Goal: Check status: Check status

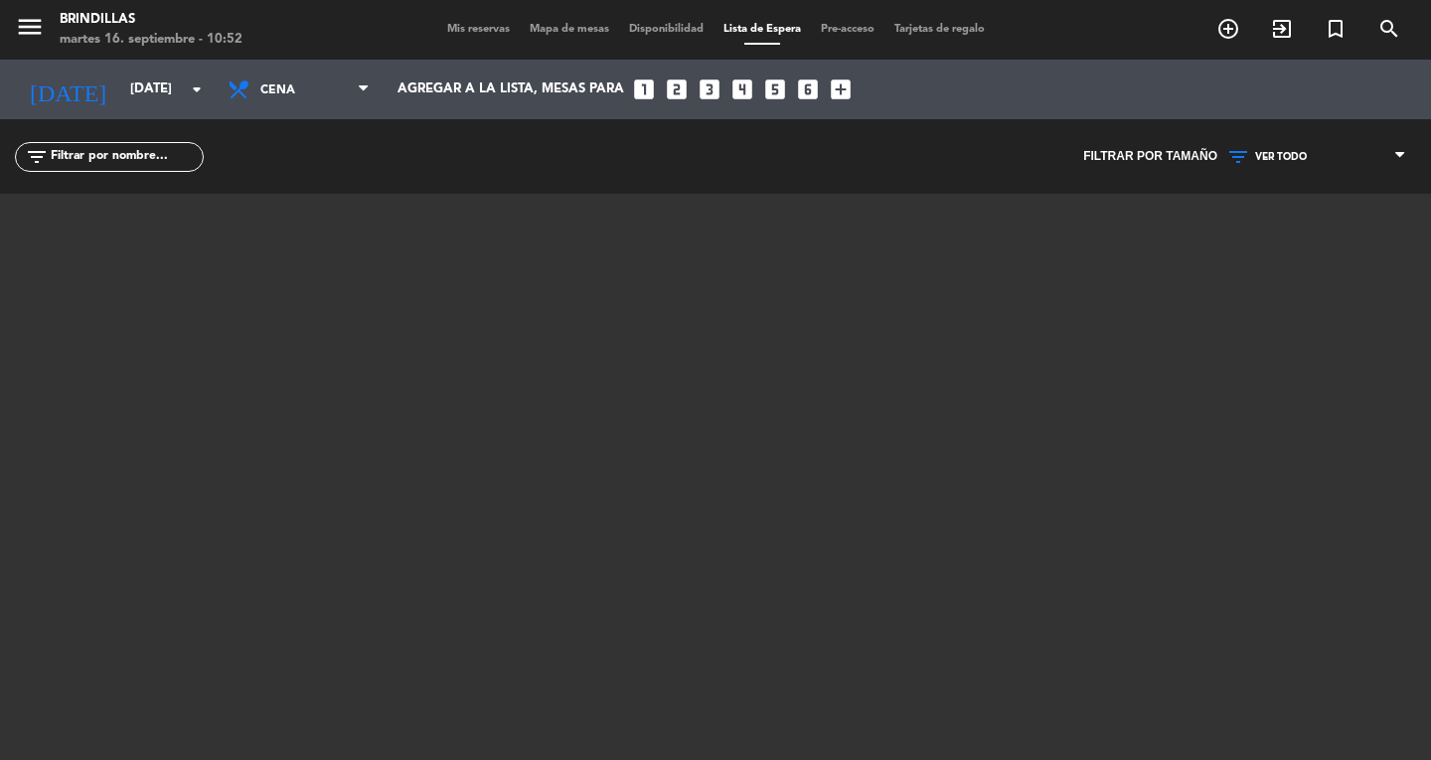
click at [460, 28] on span "Mis reservas" at bounding box center [478, 29] width 82 height 11
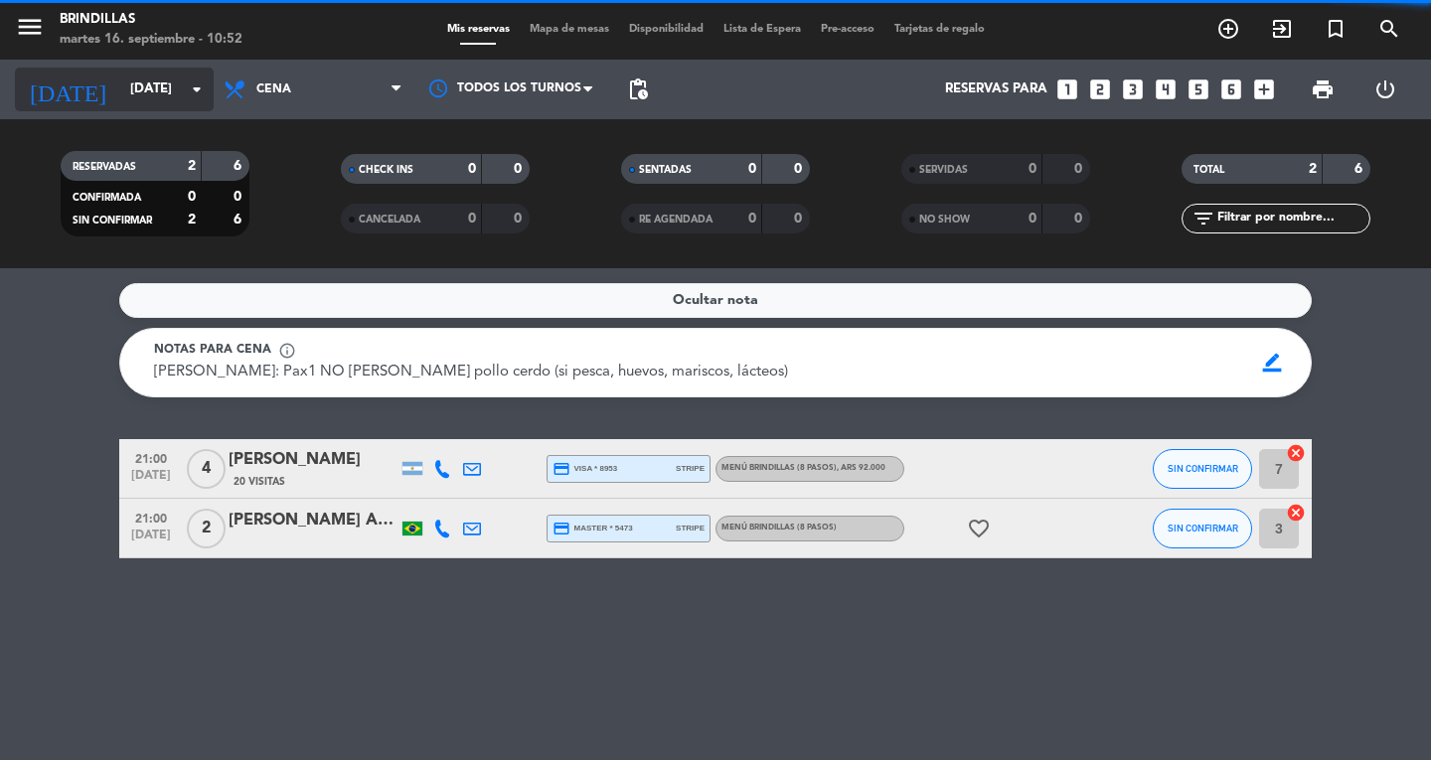
click at [167, 91] on input "[DATE]" at bounding box center [207, 90] width 175 height 36
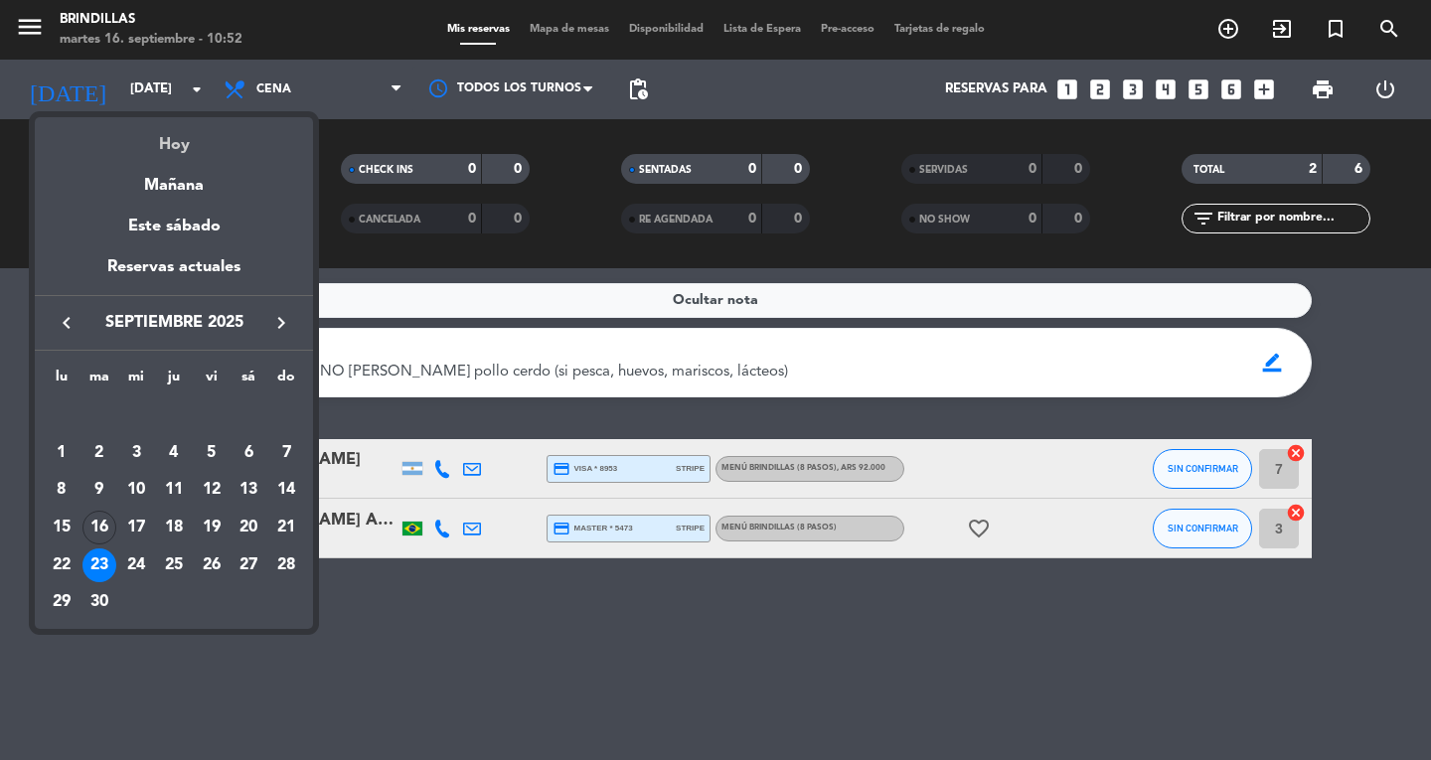
click at [178, 147] on div "Hoy" at bounding box center [174, 137] width 278 height 41
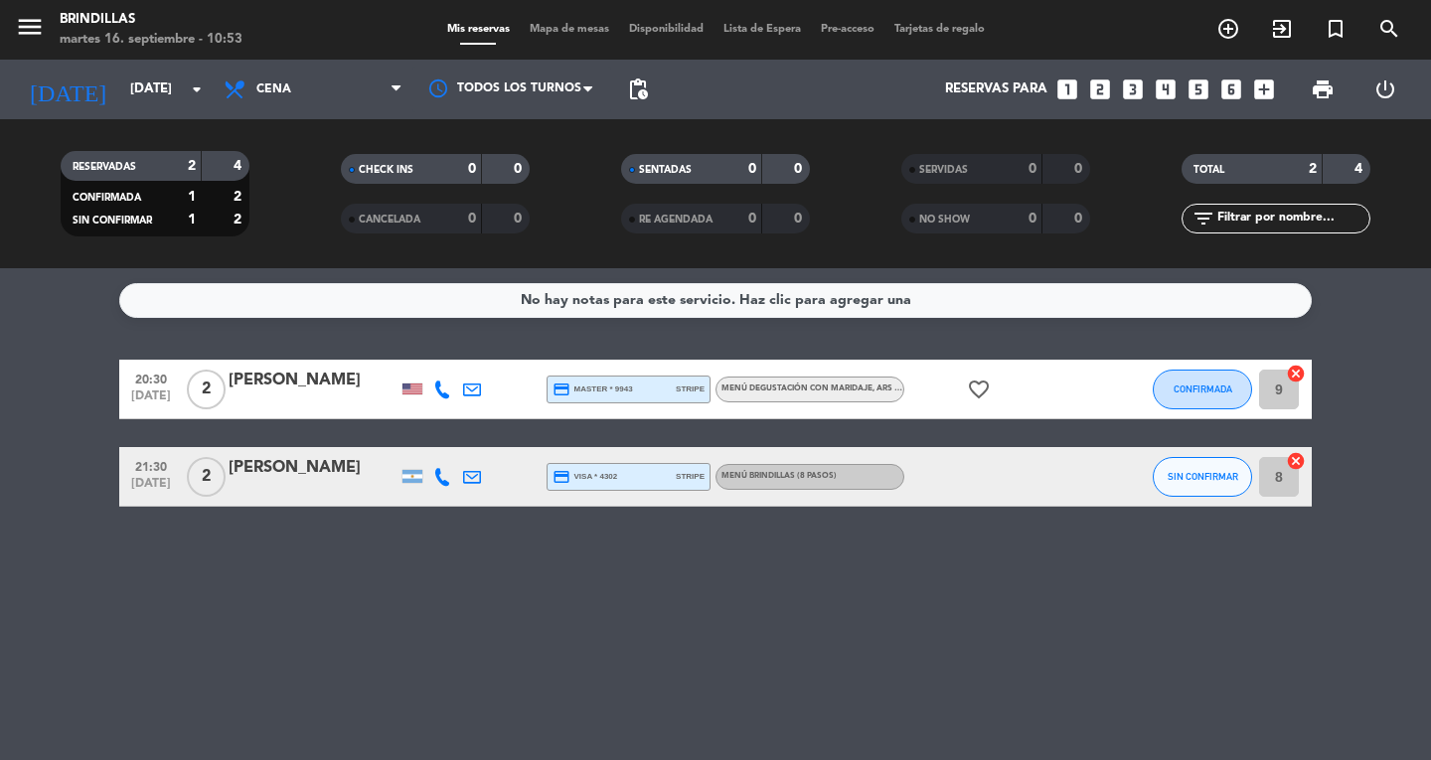
click at [981, 387] on icon "favorite_border" at bounding box center [979, 390] width 24 height 24
click at [959, 610] on div "No hay notas para este servicio. Haz clic para agregar una 20:30 [DATE] 2 [PERS…" at bounding box center [715, 514] width 1431 height 492
click at [176, 90] on input "[DATE]" at bounding box center [207, 90] width 175 height 36
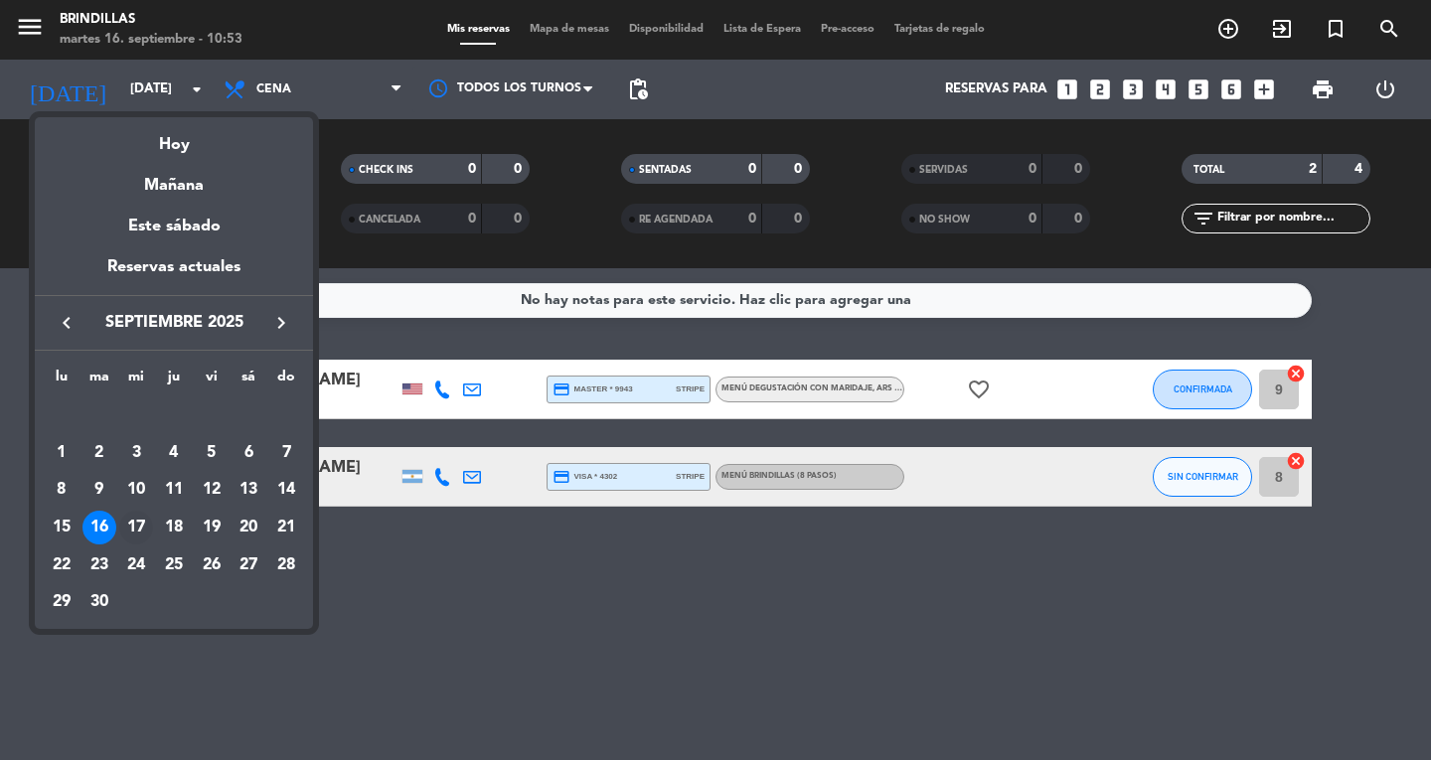
click at [124, 526] on div "17" at bounding box center [136, 528] width 34 height 34
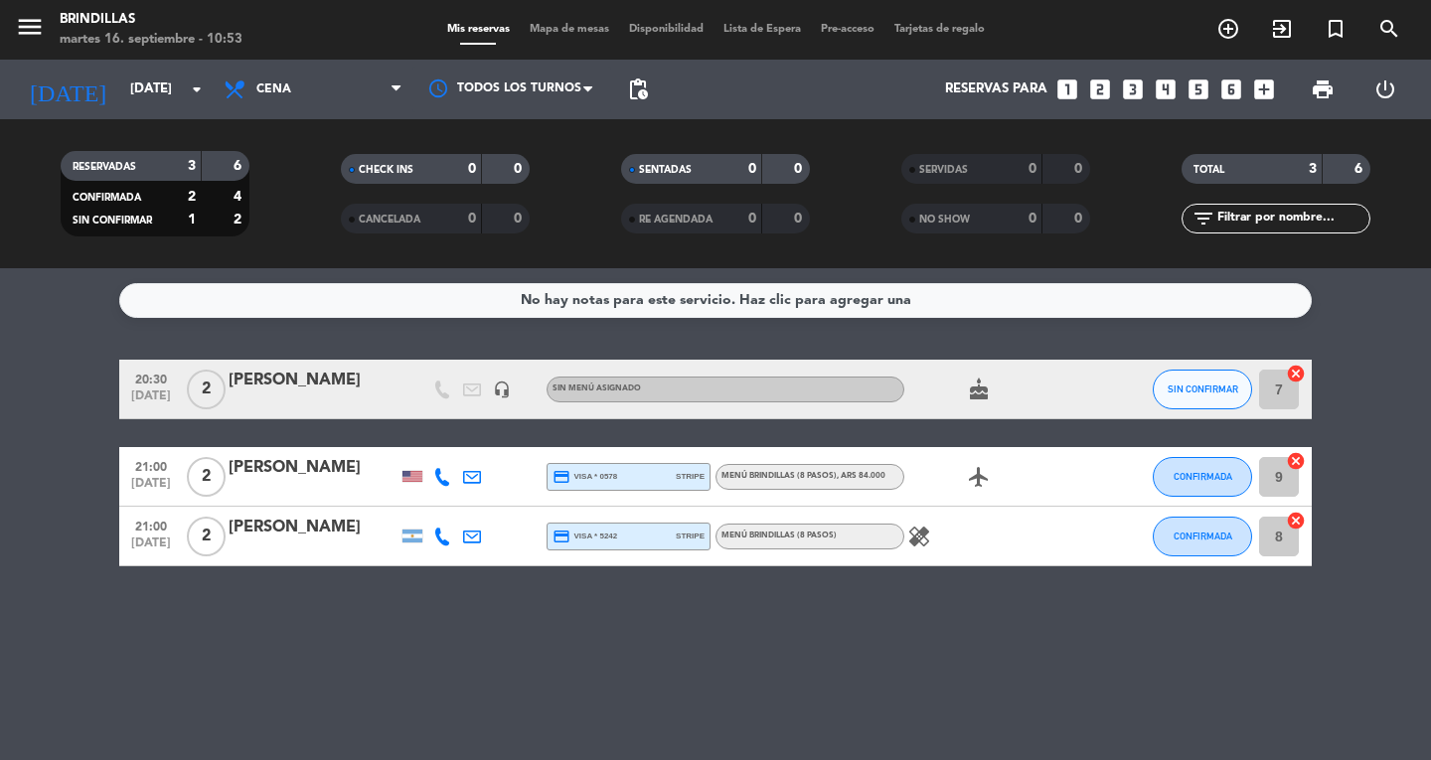
click at [777, 650] on div "No hay notas para este servicio. Haz clic para agregar una 20:30 [DATE] 2 [PERS…" at bounding box center [715, 514] width 1431 height 492
click at [177, 95] on input "[DATE]" at bounding box center [207, 90] width 175 height 36
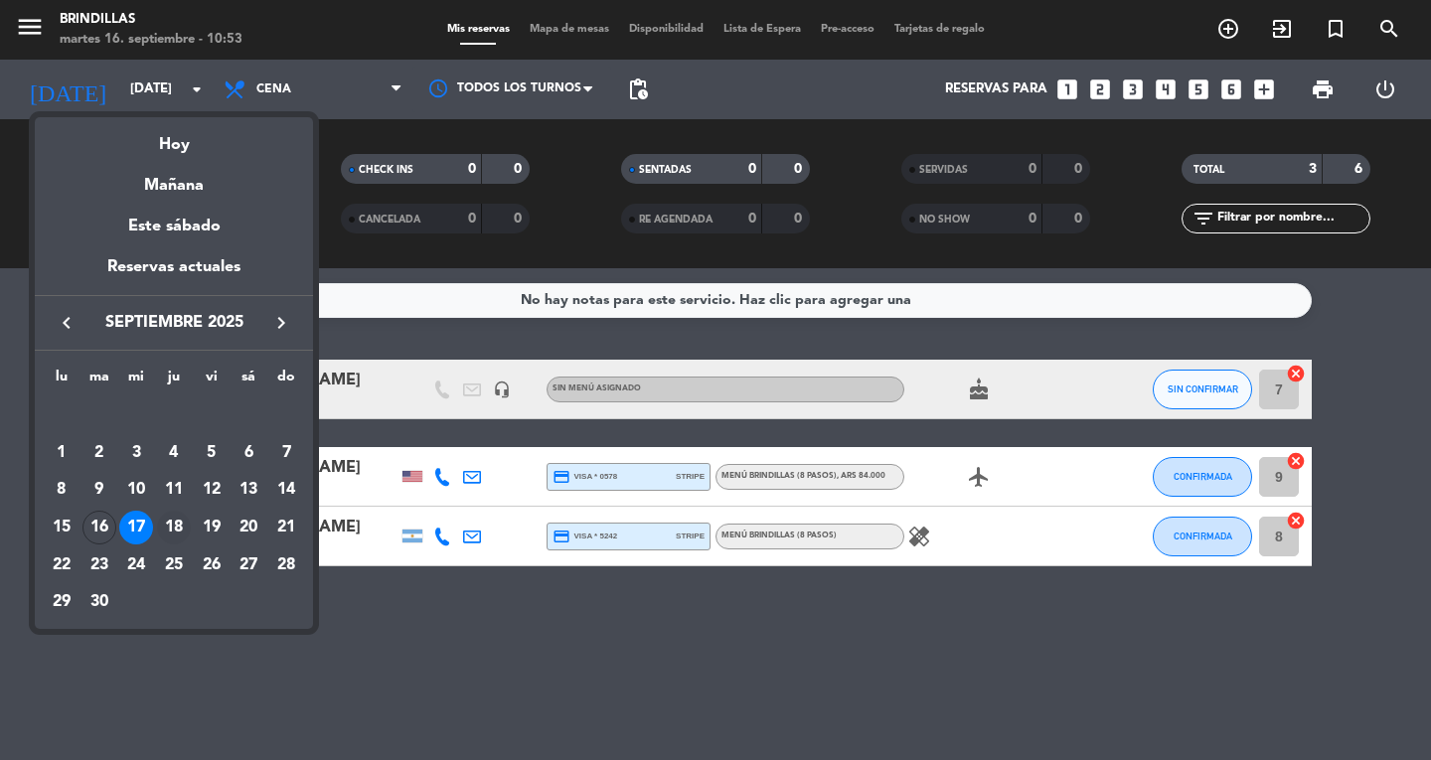
click at [176, 529] on div "18" at bounding box center [174, 528] width 34 height 34
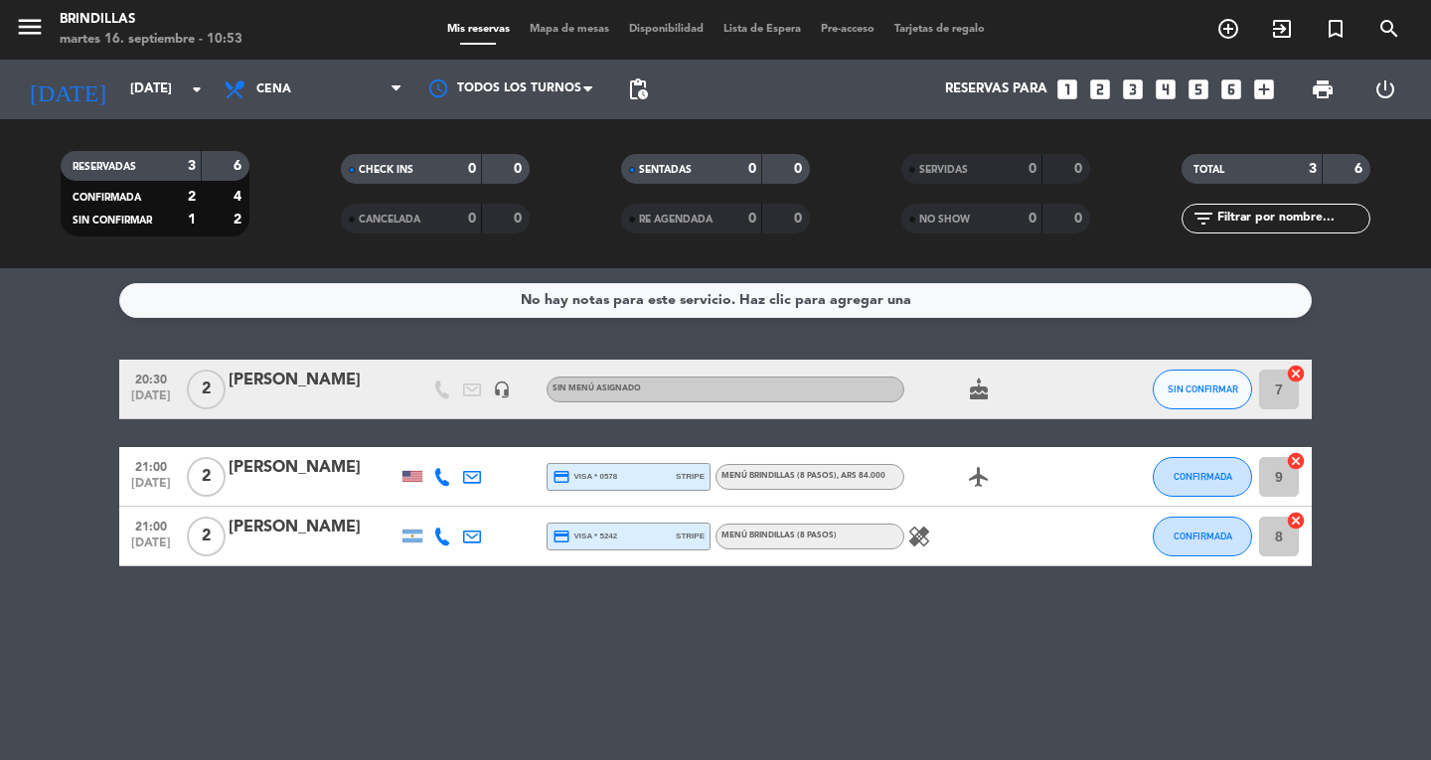
type input "[DEMOGRAPHIC_DATA][DATE]"
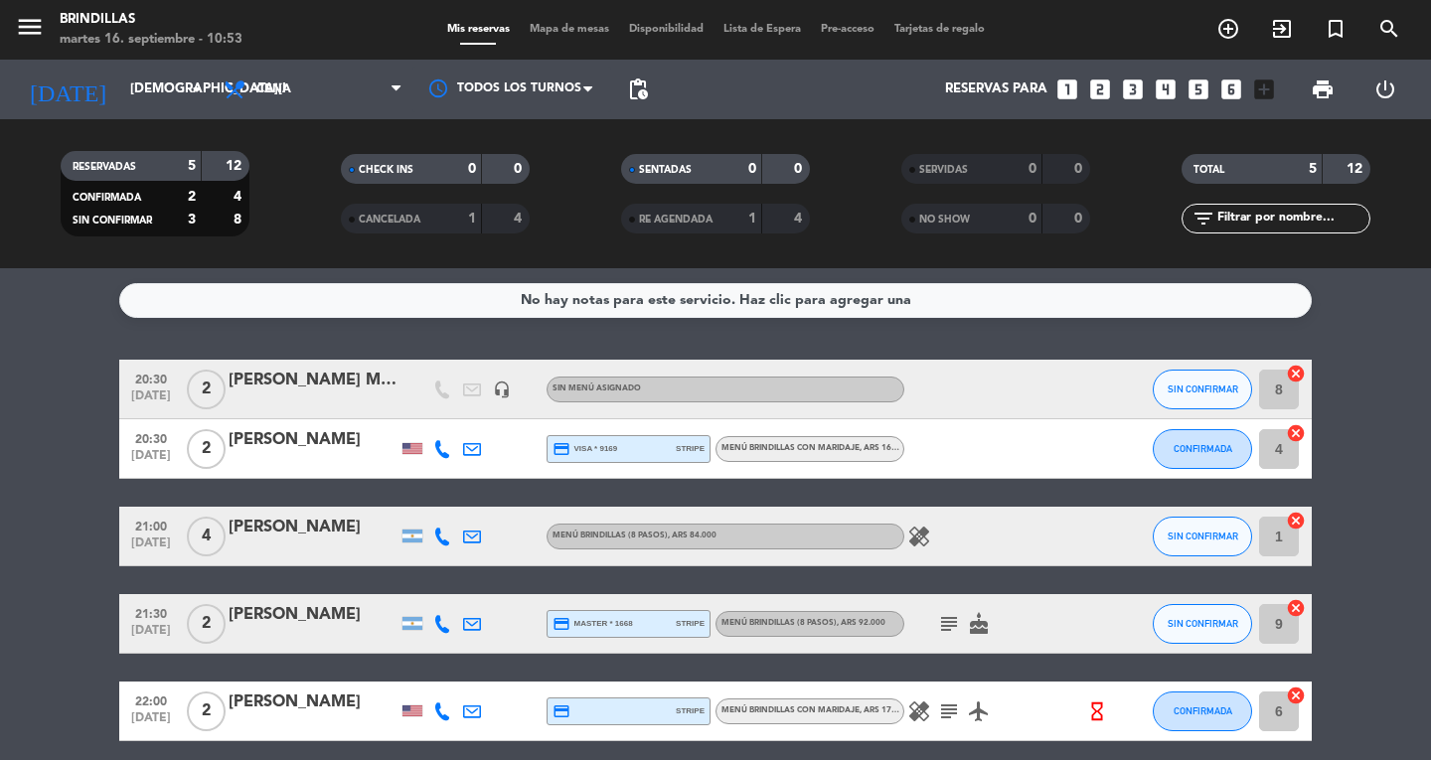
click at [50, 516] on bookings-row "20:30 [DATE] 2 [PERSON_NAME] Mandarin Oriental Chile headset_mic Sin menú asign…" at bounding box center [715, 551] width 1431 height 382
click at [957, 627] on icon "subject" at bounding box center [949, 624] width 24 height 24
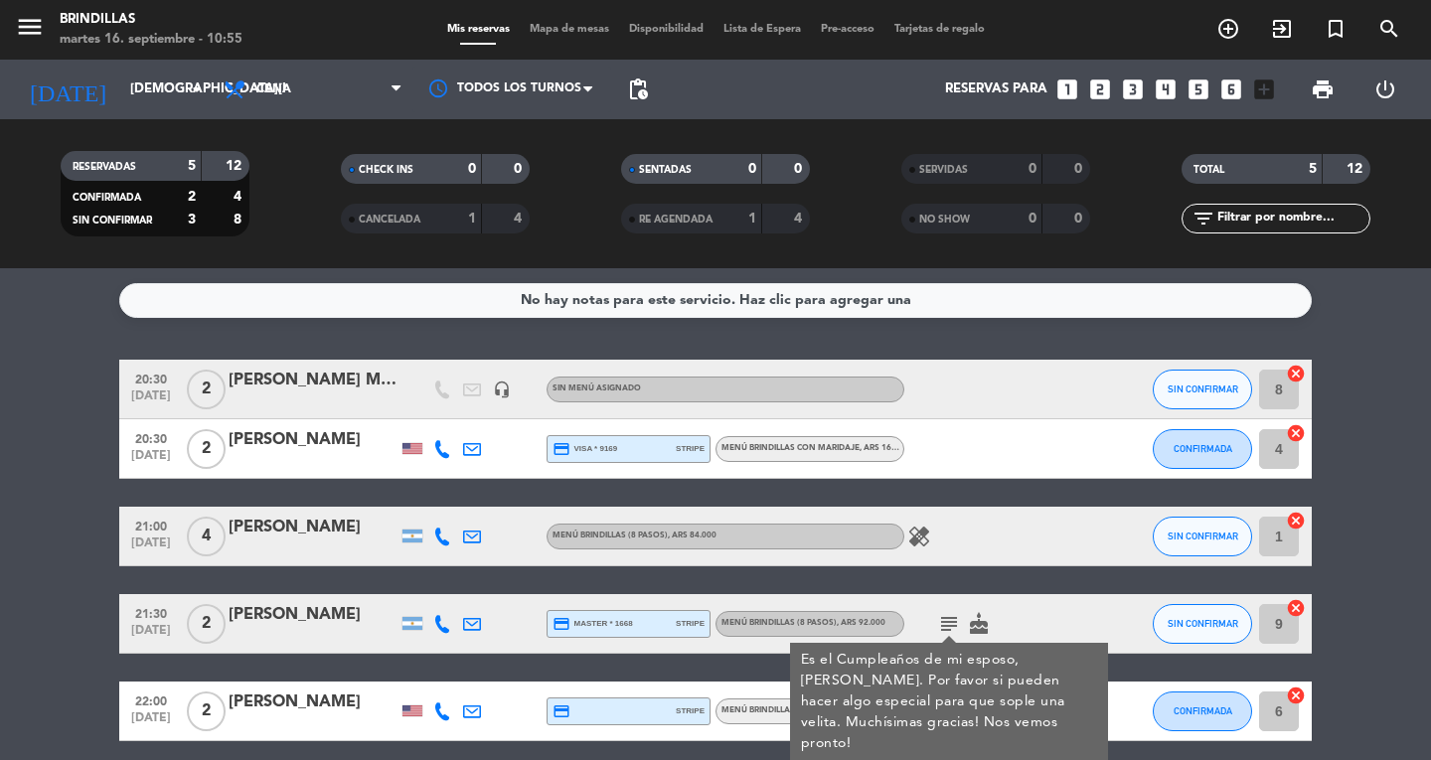
click at [964, 620] on span "cake" at bounding box center [979, 624] width 30 height 24
